Goal: Information Seeking & Learning: Learn about a topic

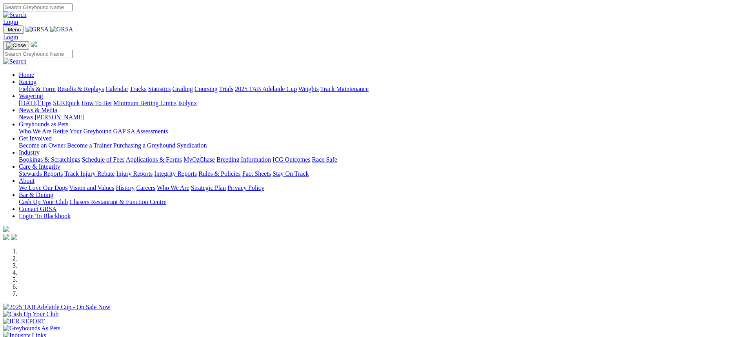
scroll to position [235, 0]
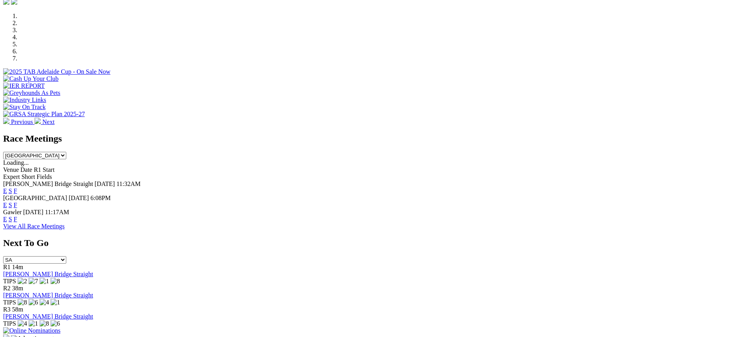
click at [17, 216] on link "F" at bounding box center [16, 219] width 4 height 7
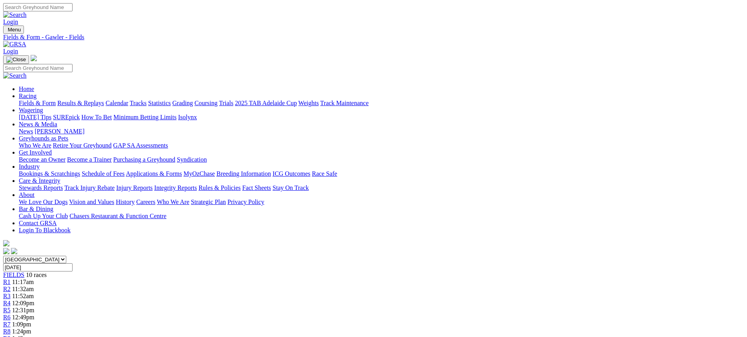
click at [56, 100] on link "Fields & Form" at bounding box center [37, 103] width 37 height 7
